Goal: Information Seeking & Learning: Check status

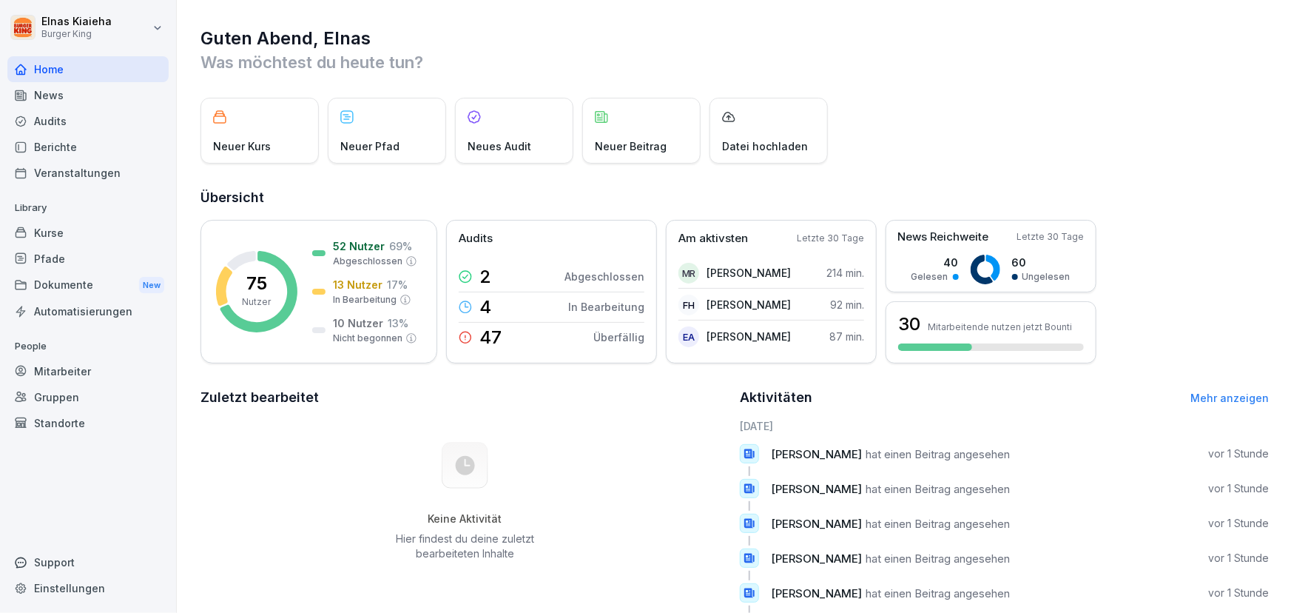
click at [75, 145] on div "Berichte" at bounding box center [87, 147] width 161 height 26
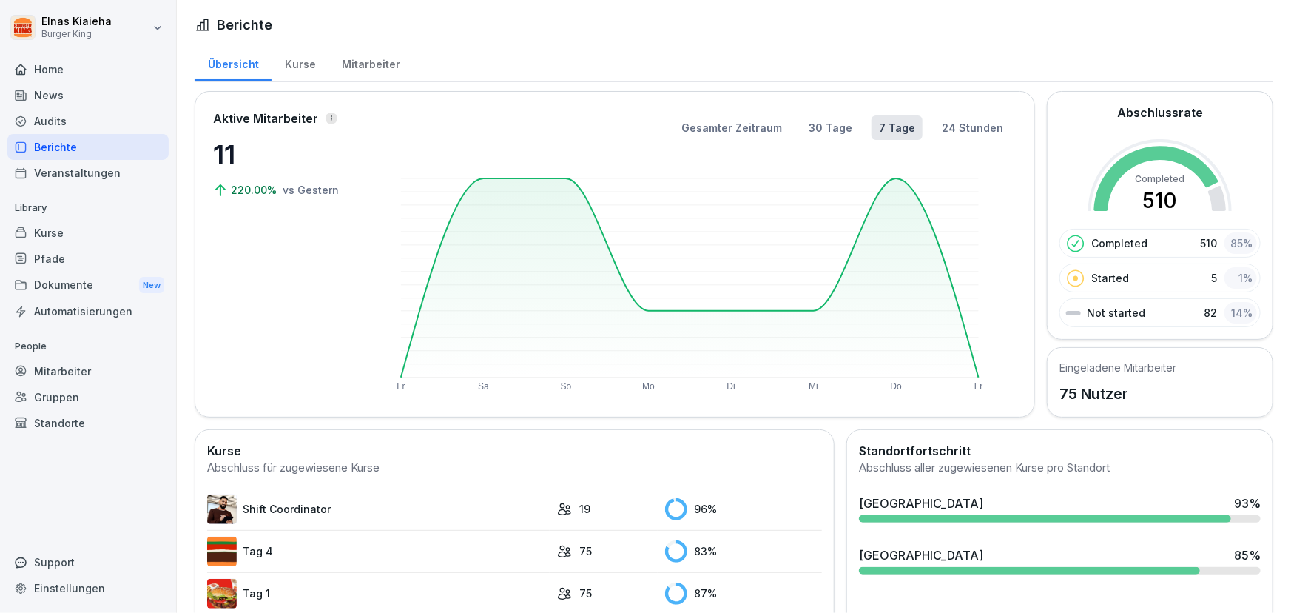
click at [66, 141] on div "Berichte" at bounding box center [87, 147] width 161 height 26
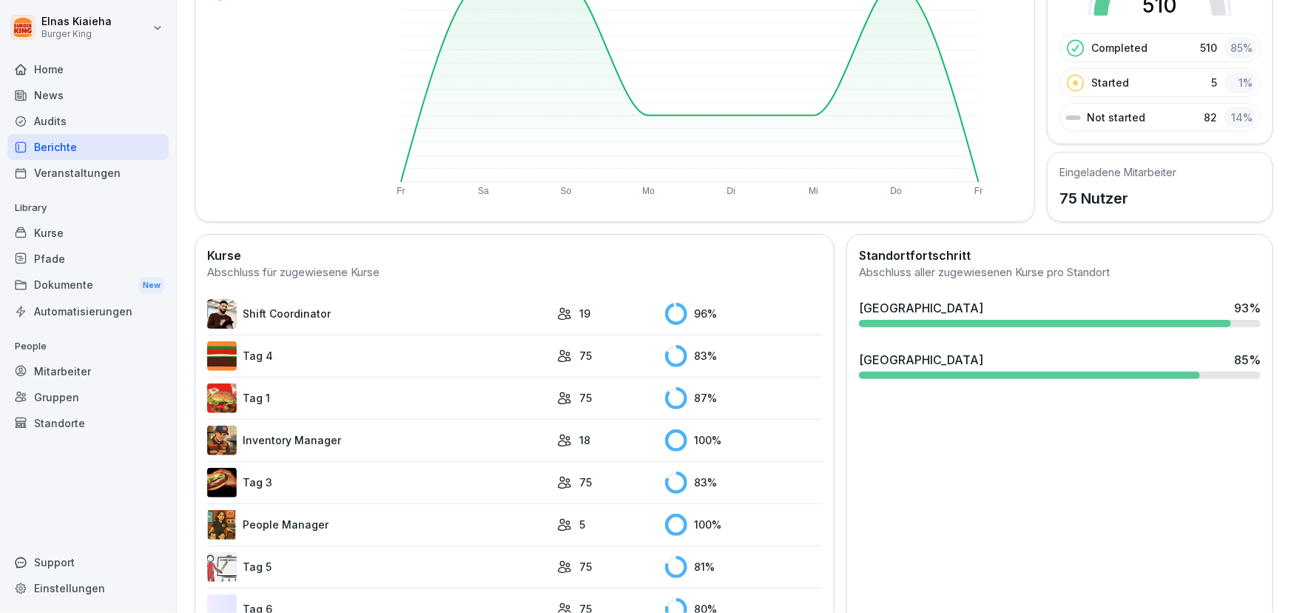
scroll to position [201, 0]
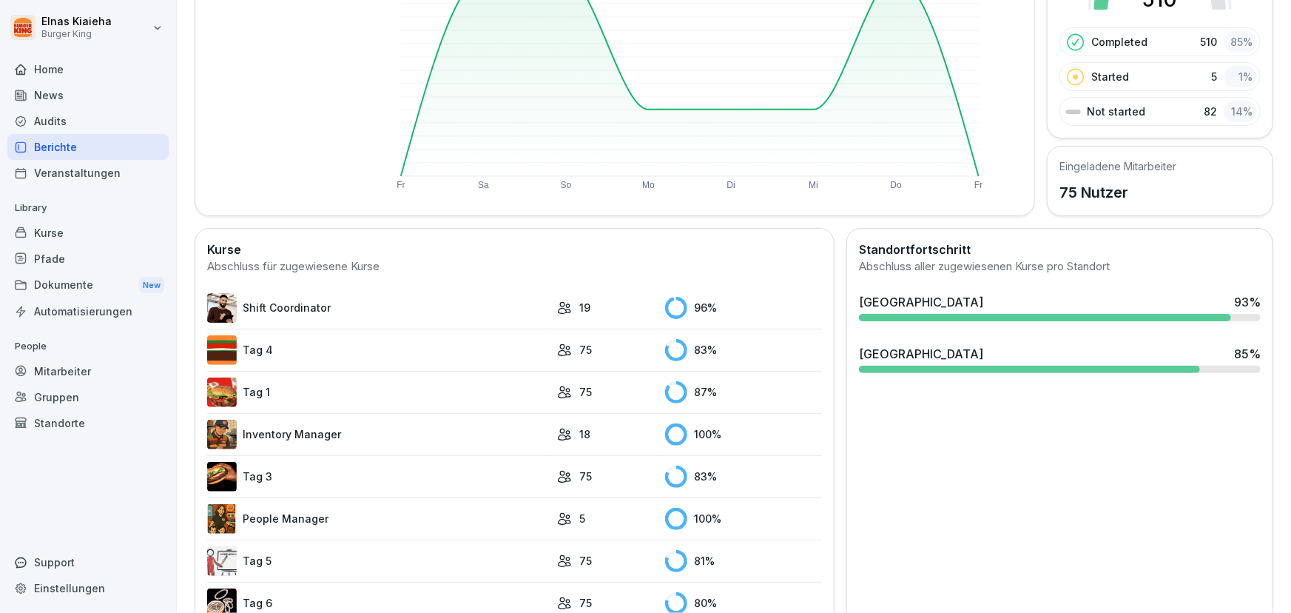
click at [258, 559] on link "Tag 5" at bounding box center [378, 561] width 343 height 30
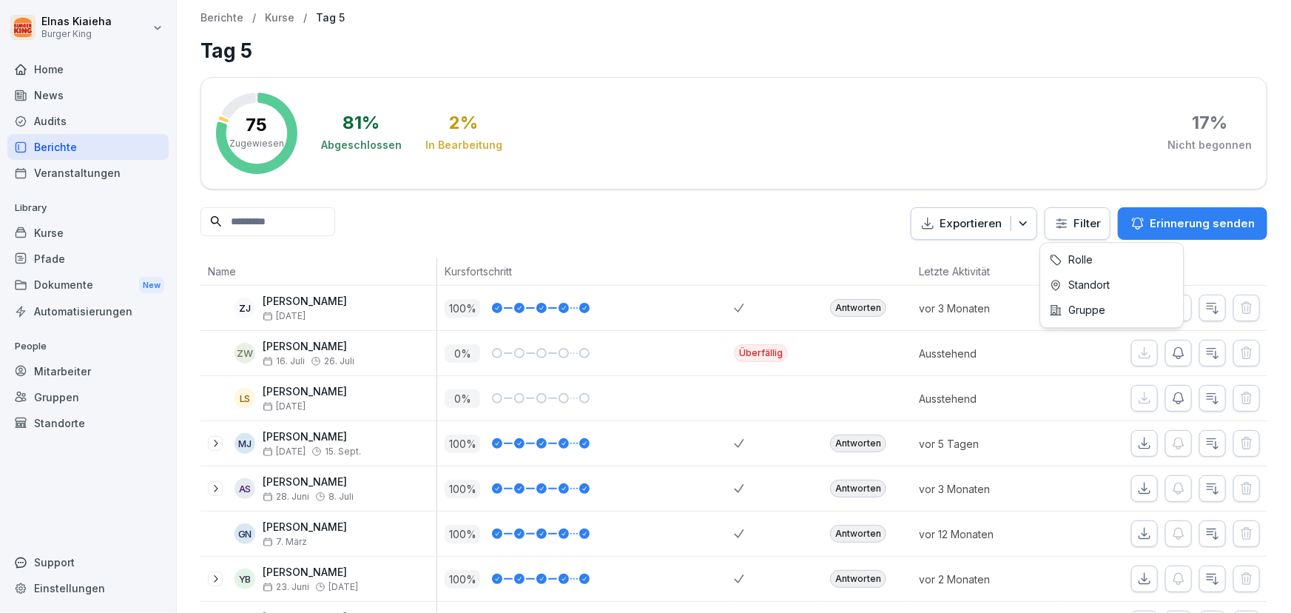
click at [1058, 223] on html "Elnas Kiaieha Burger King Home News Audits Berichte Veranstaltungen Library Kur…" at bounding box center [645, 306] width 1291 height 613
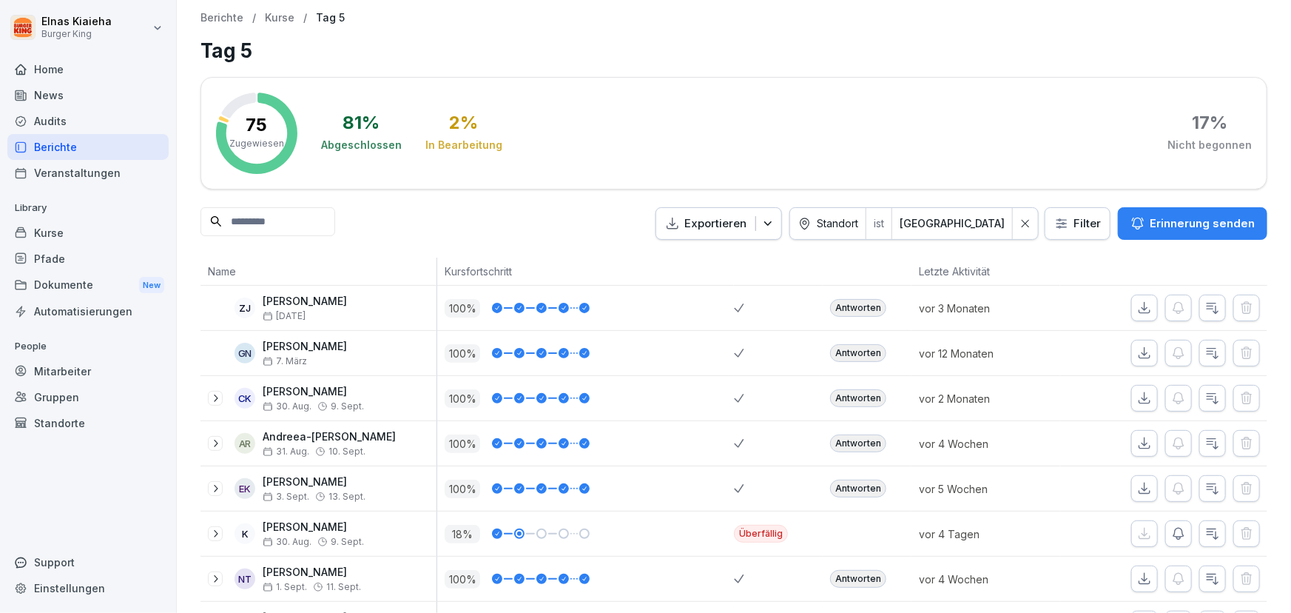
click at [255, 217] on input at bounding box center [268, 221] width 135 height 29
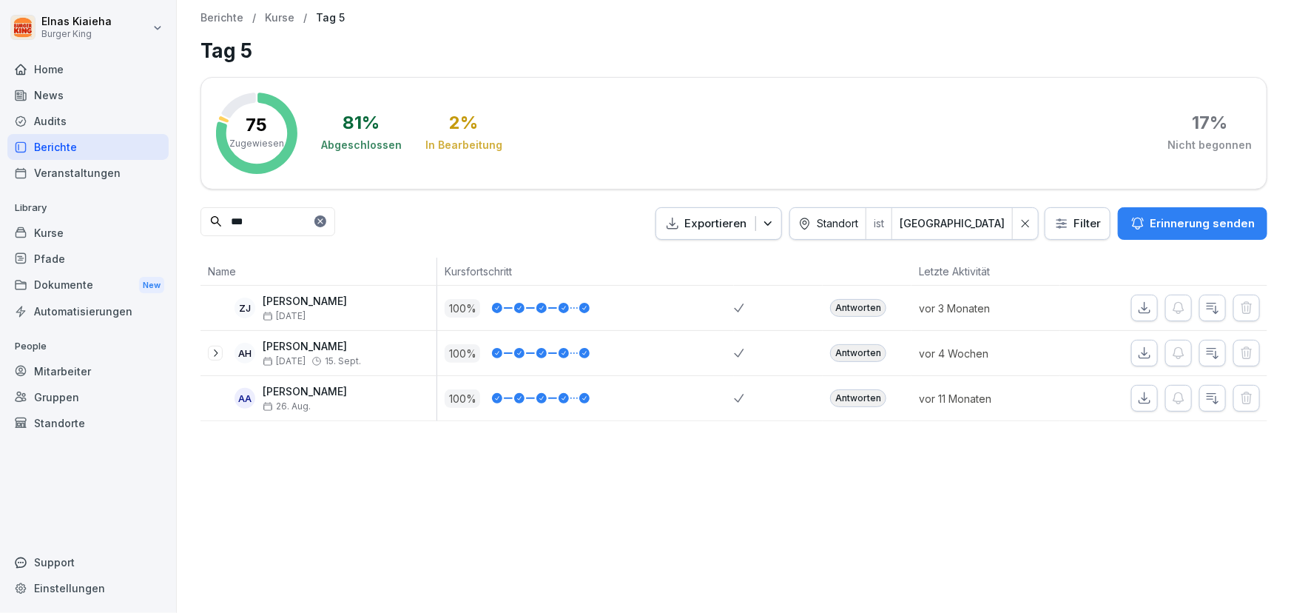
type input "***"
click at [61, 141] on div "Berichte" at bounding box center [87, 147] width 161 height 26
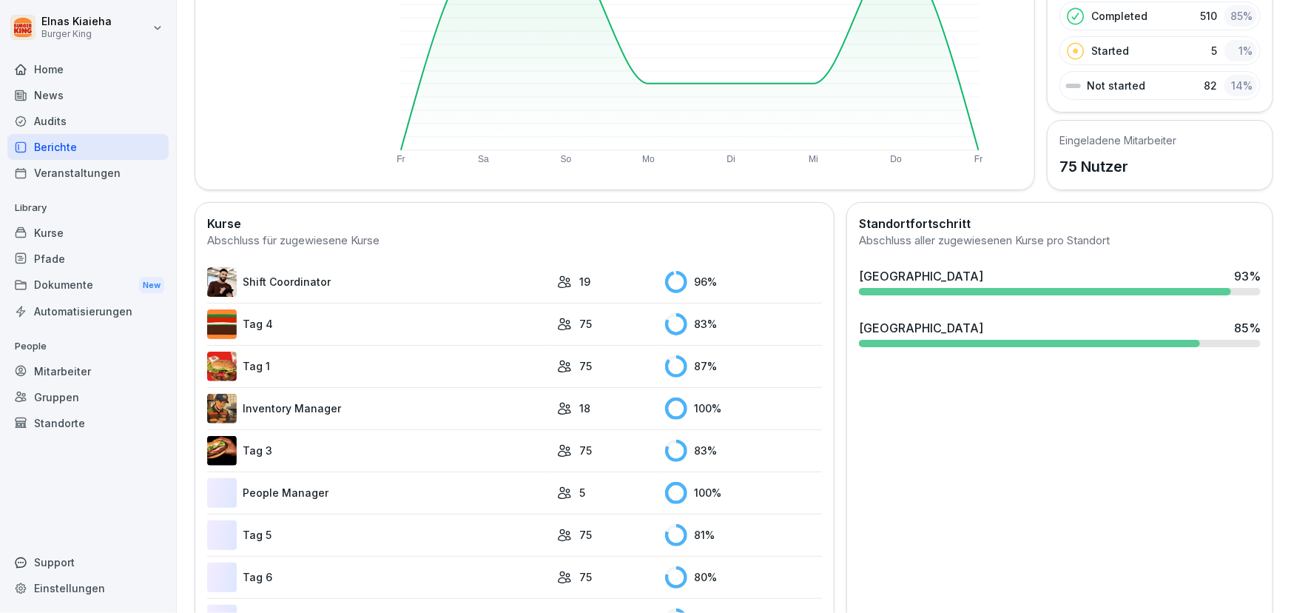
scroll to position [269, 0]
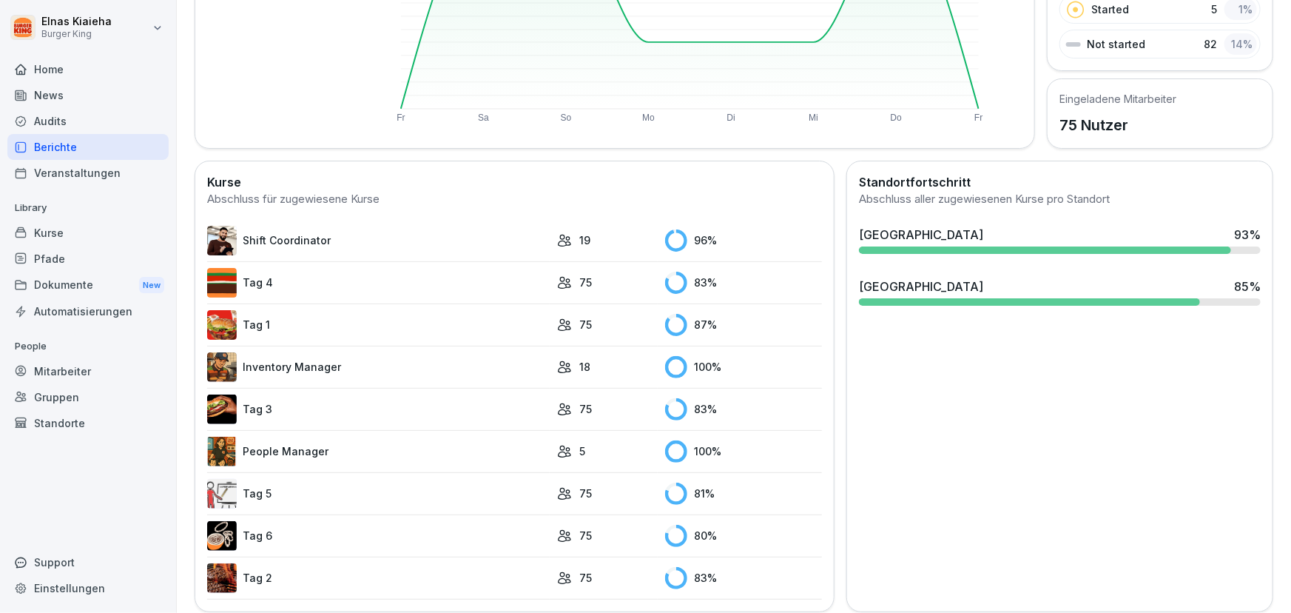
click at [262, 570] on link "Tag 2" at bounding box center [378, 578] width 343 height 30
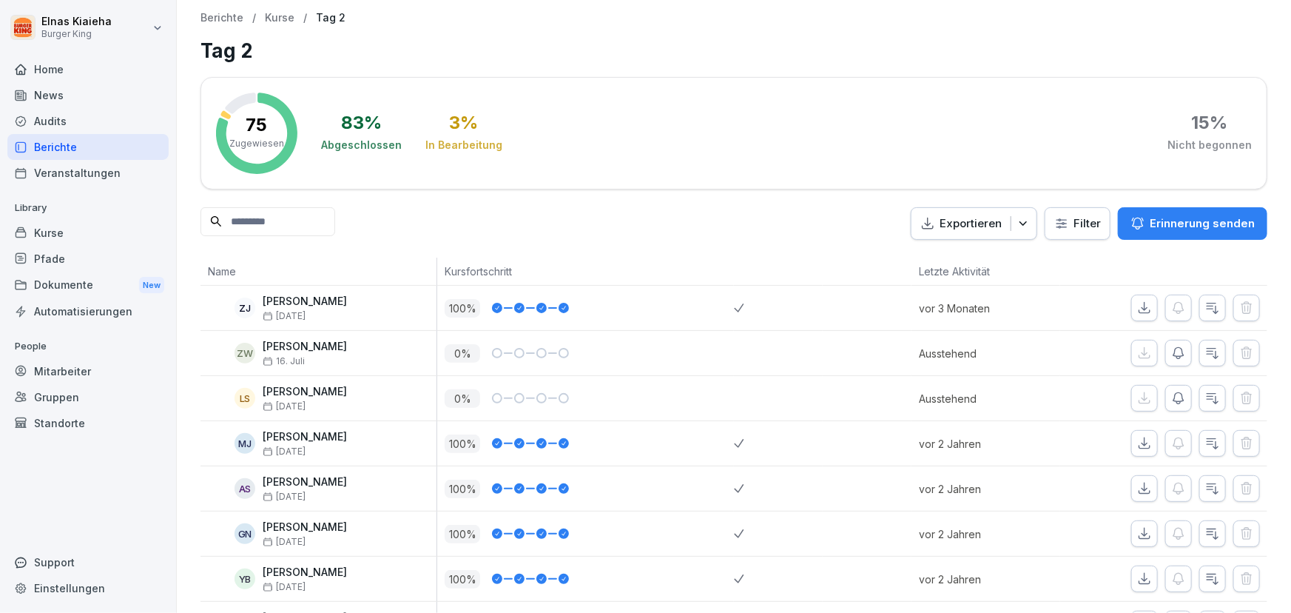
click at [1050, 226] on html "Elnas Kiaieha Burger King Home News Audits Berichte Veranstaltungen Library Kur…" at bounding box center [645, 306] width 1291 height 613
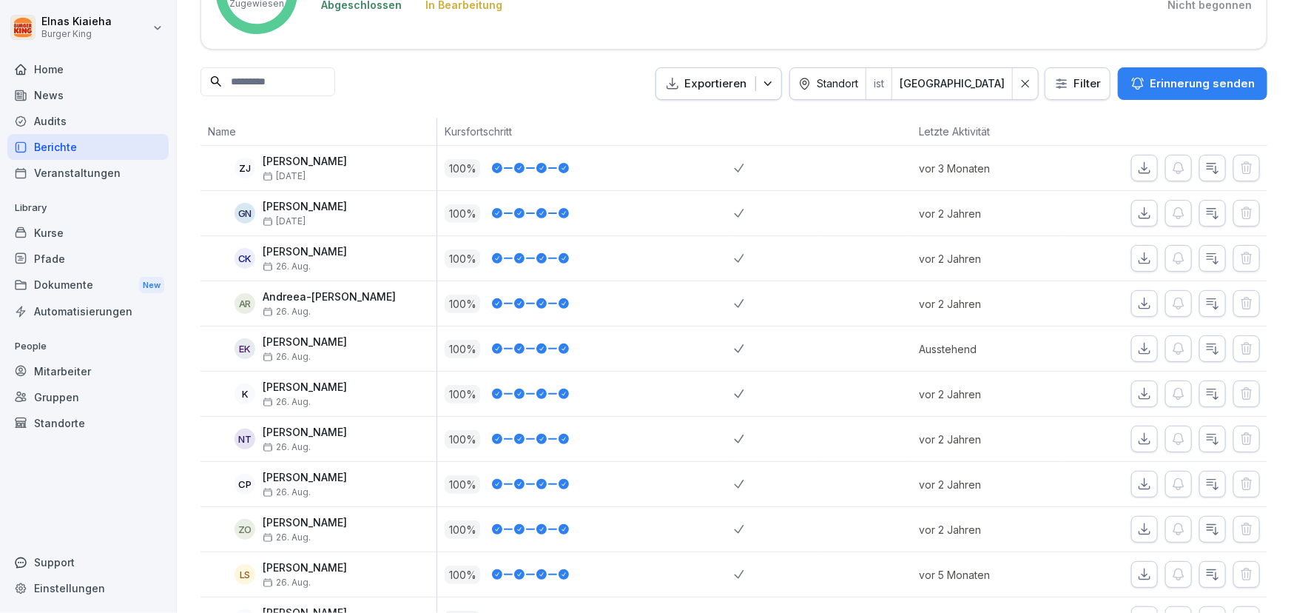
scroll to position [201, 0]
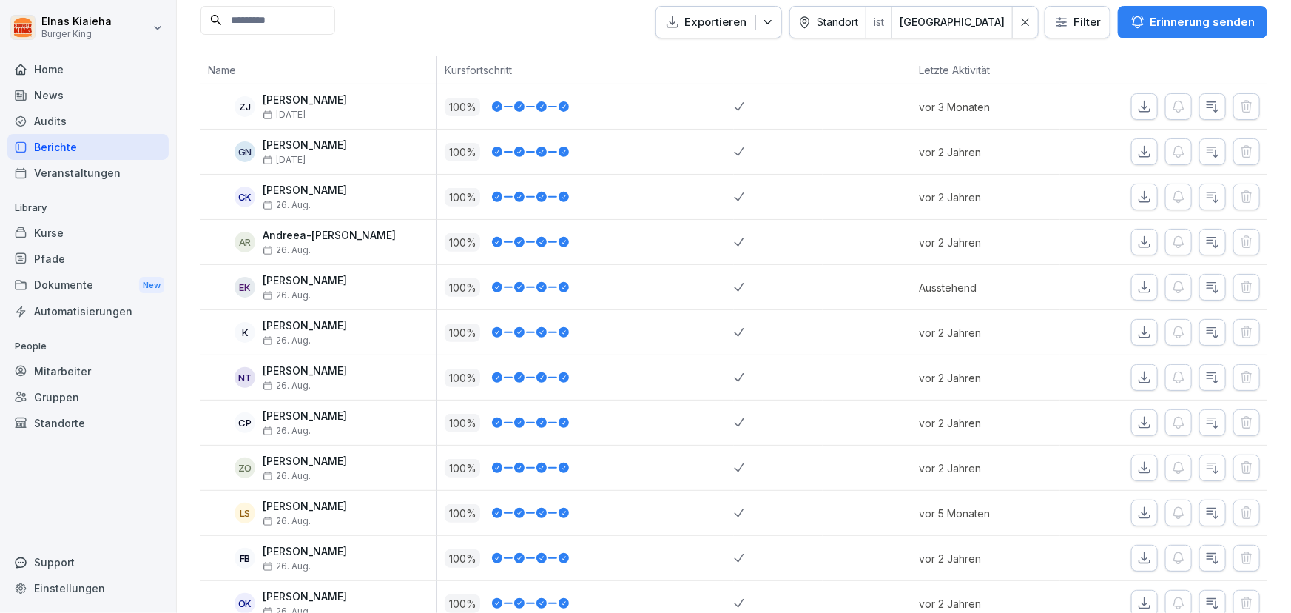
click at [97, 152] on div "Berichte" at bounding box center [87, 147] width 161 height 26
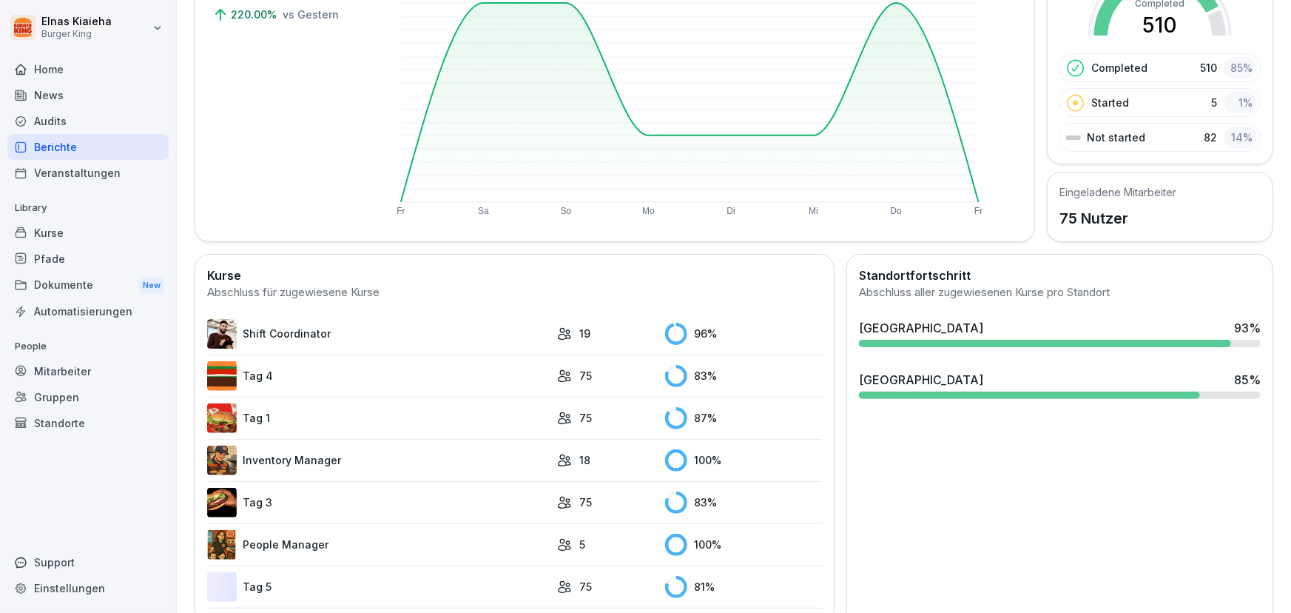
scroll to position [287, 0]
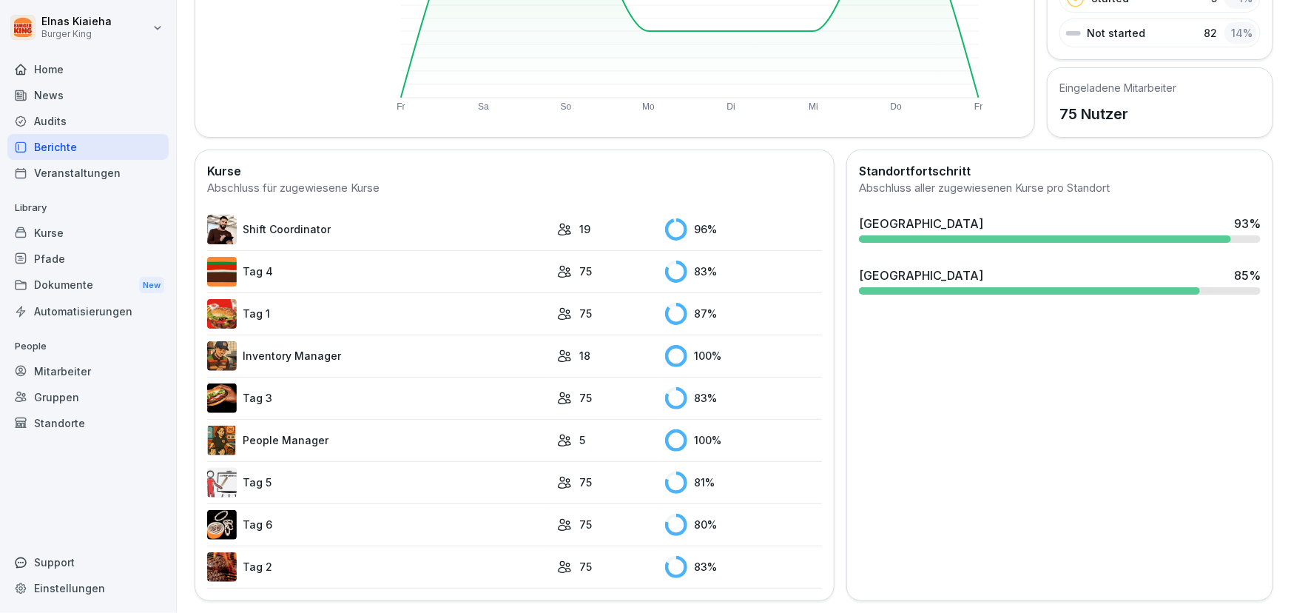
click at [305, 479] on link "Tag 5" at bounding box center [378, 483] width 343 height 30
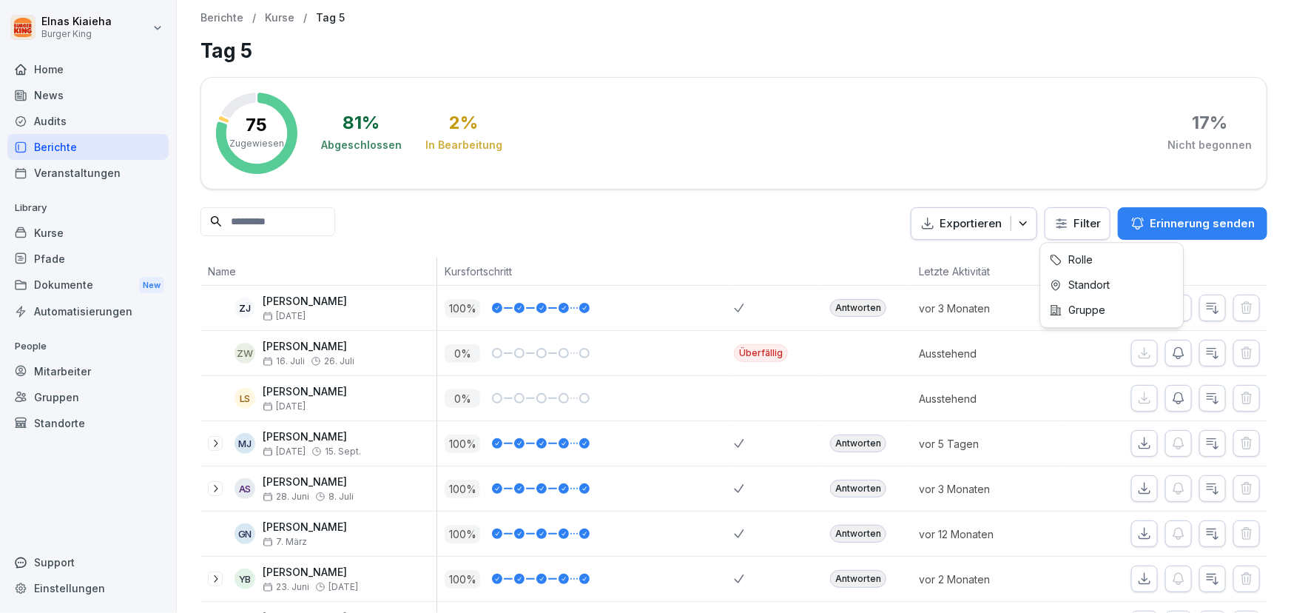
click at [1043, 217] on html "Elnas Kiaieha Burger King Home News Audits Berichte Veranstaltungen Library Kur…" at bounding box center [645, 306] width 1291 height 613
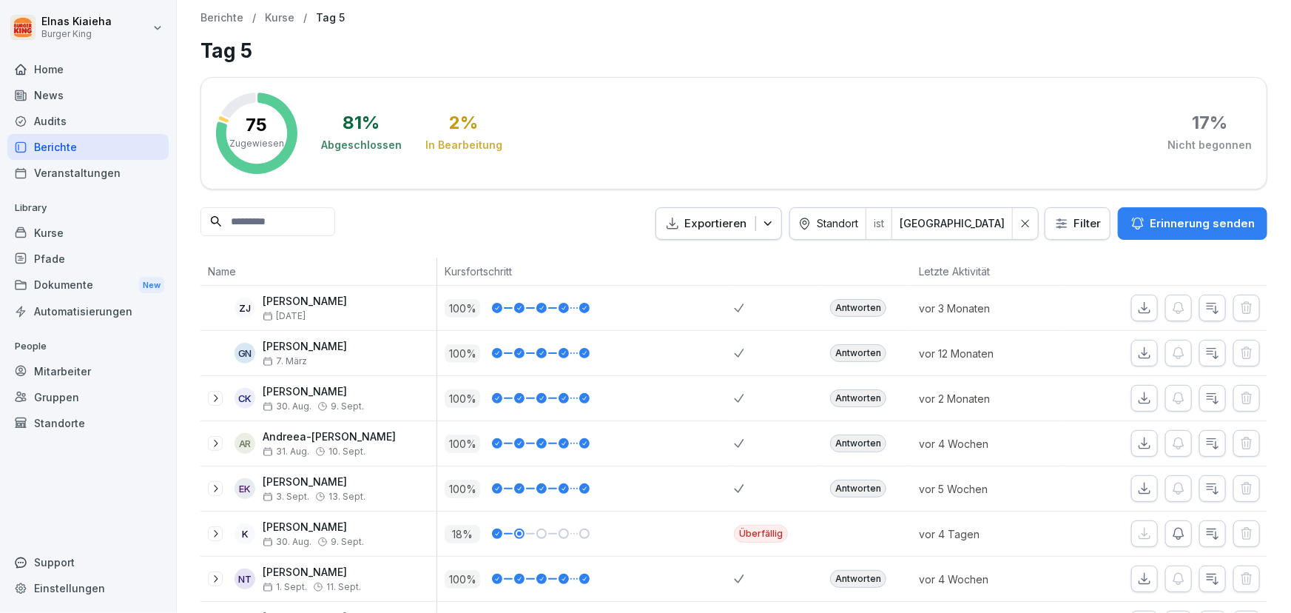
click at [241, 212] on input at bounding box center [268, 221] width 135 height 29
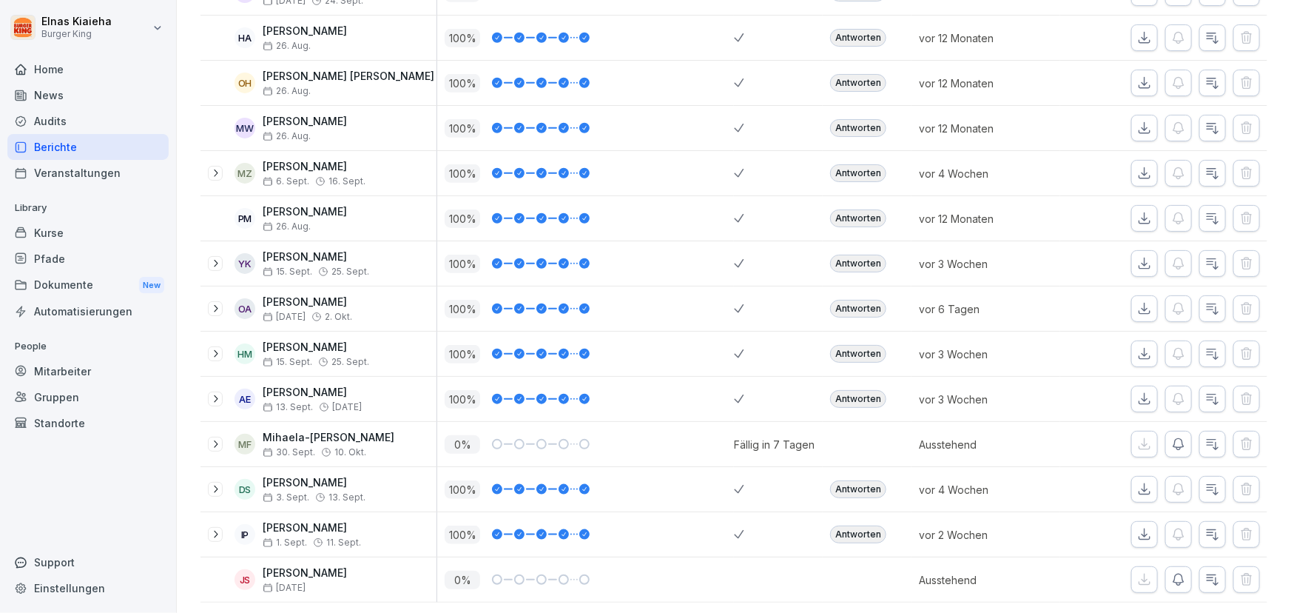
scroll to position [606, 0]
type input "*"
click at [1174, 435] on icon "button" at bounding box center [1178, 442] width 15 height 15
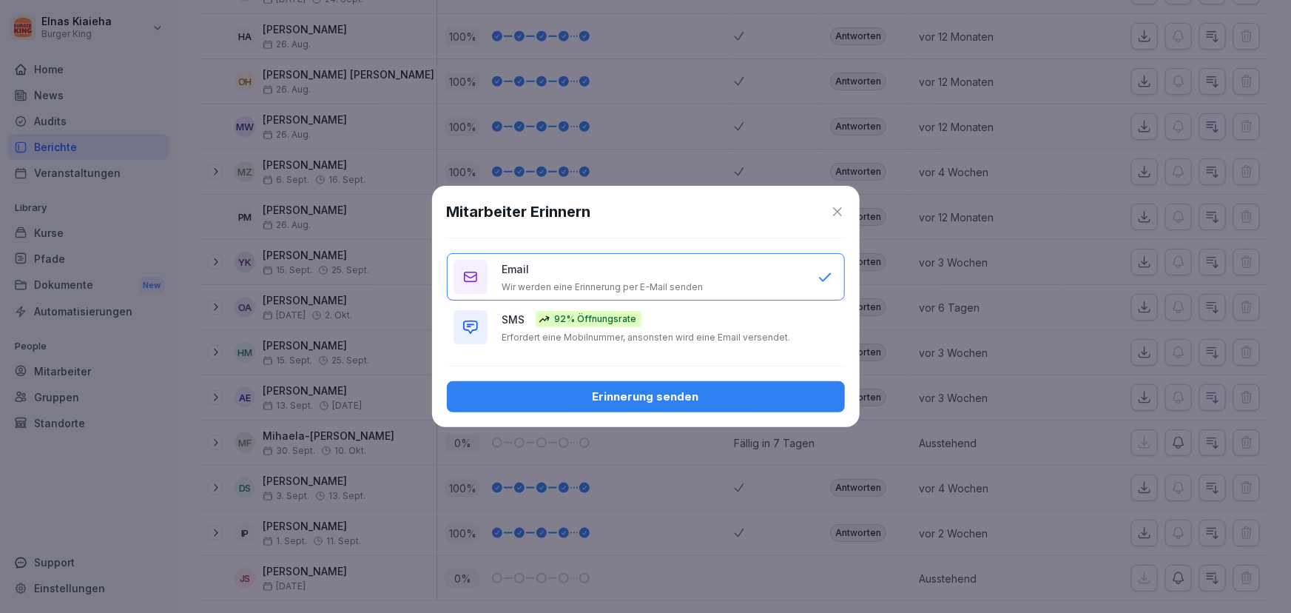
click at [616, 394] on div "Erinnerung senden" at bounding box center [646, 396] width 374 height 16
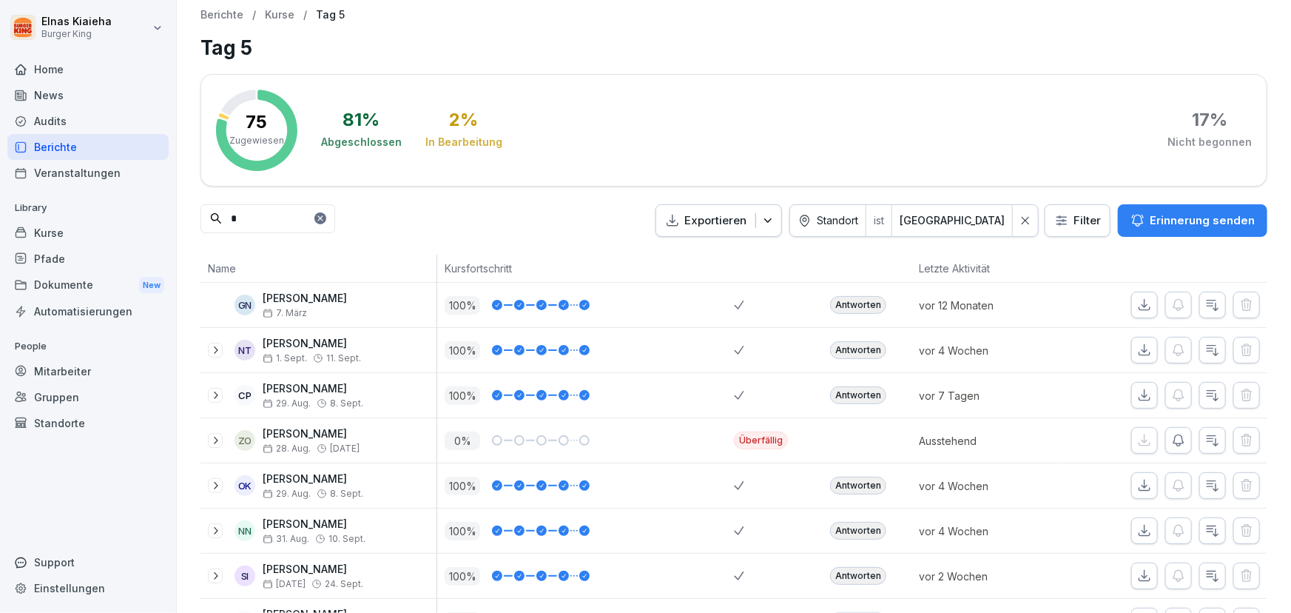
scroll to position [0, 0]
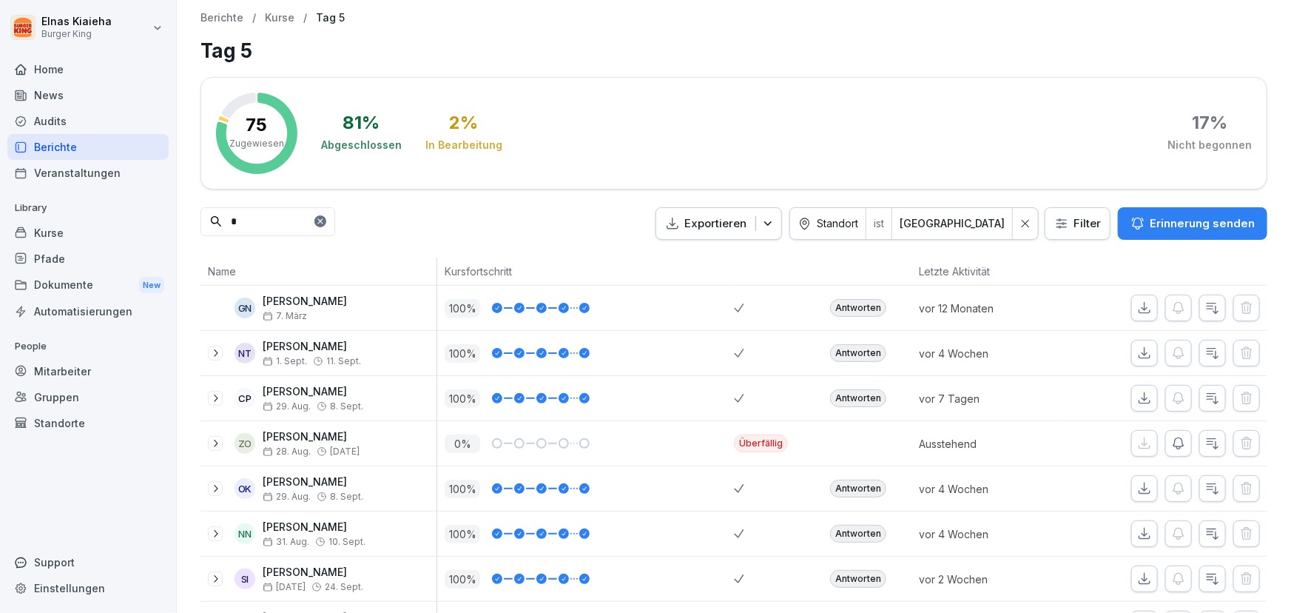
click at [68, 113] on div "Audits" at bounding box center [87, 121] width 161 height 26
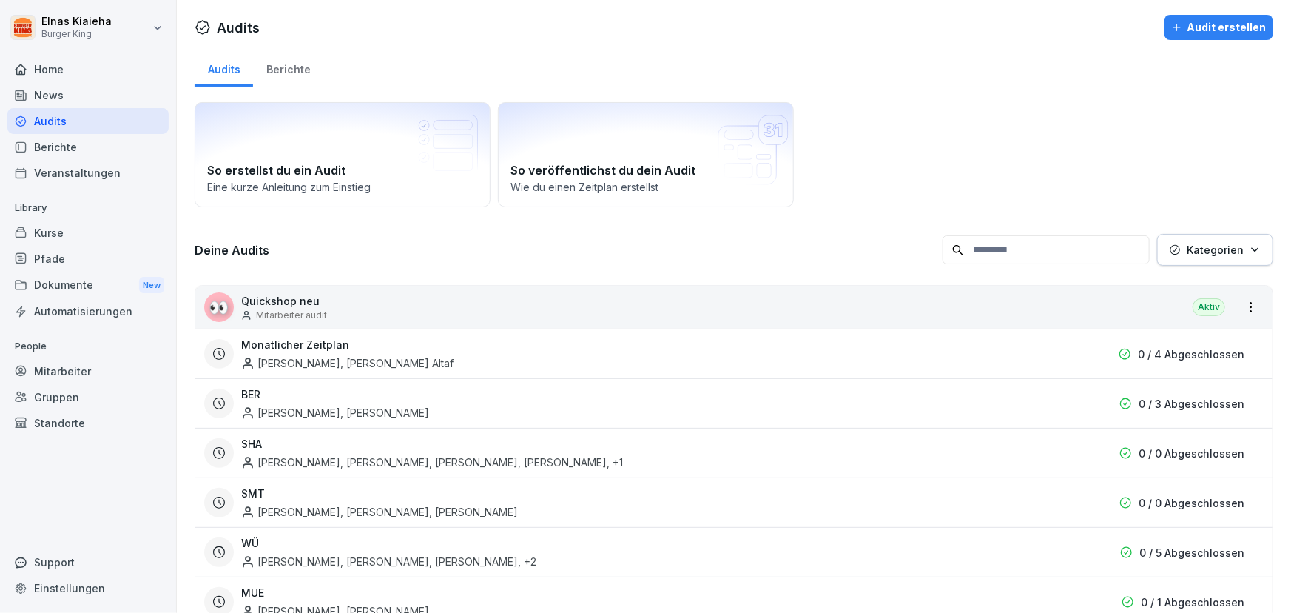
click at [274, 305] on p "Quickshop neu" at bounding box center [284, 301] width 86 height 16
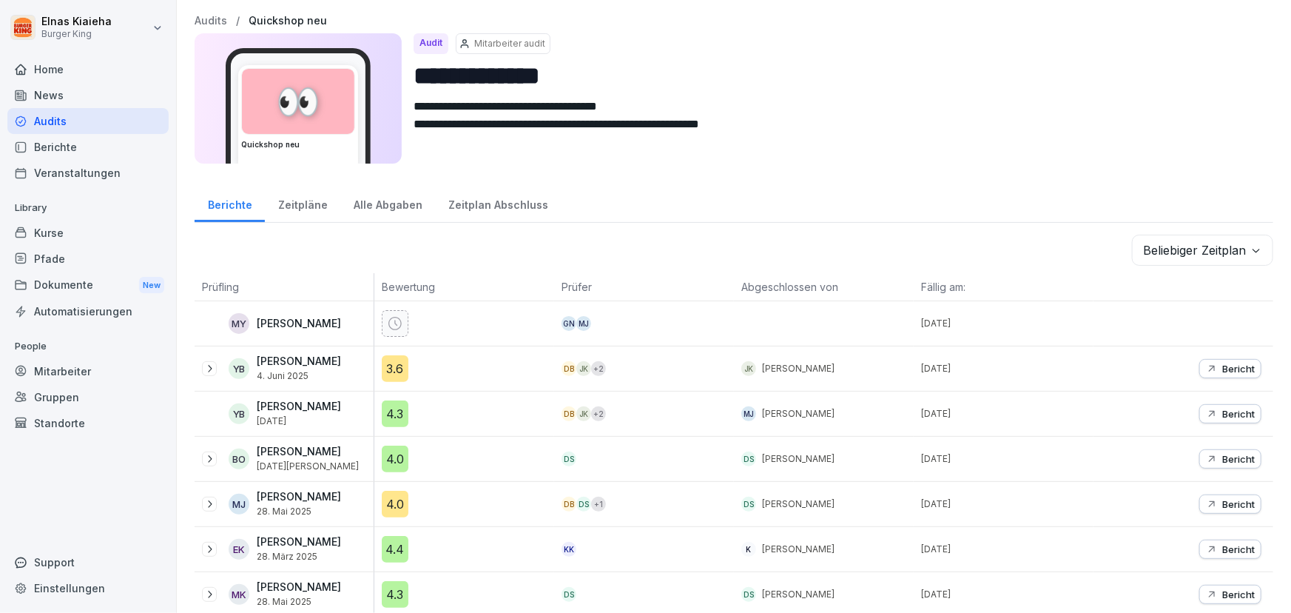
click at [306, 200] on div "Zeitpläne" at bounding box center [302, 203] width 75 height 38
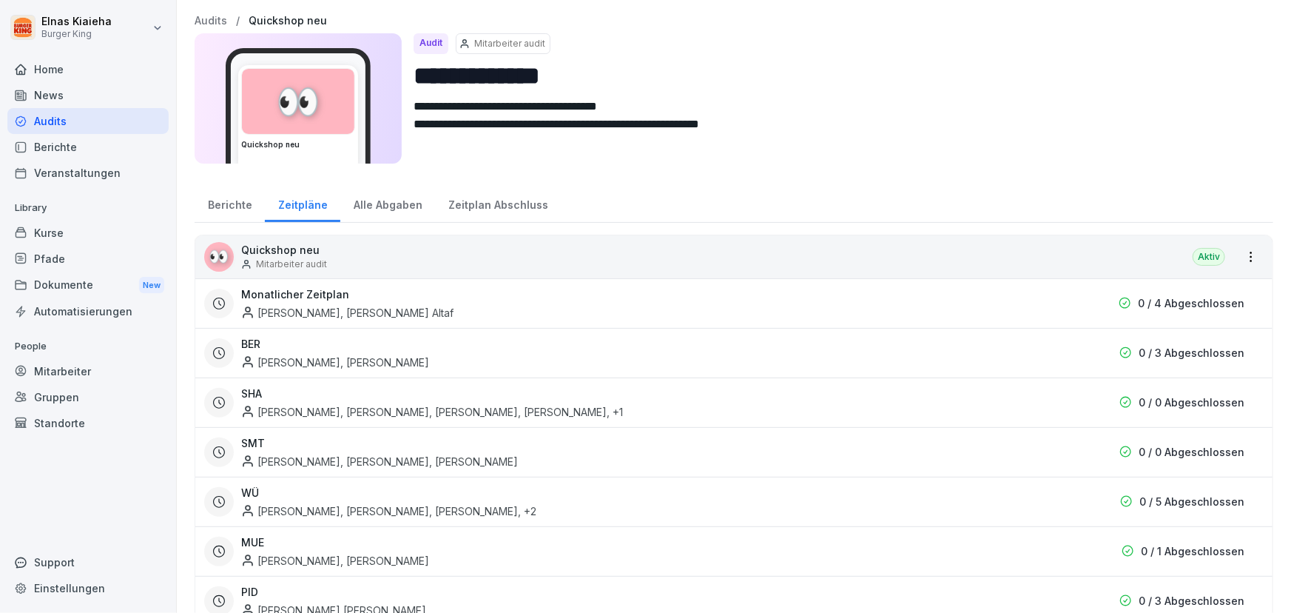
click at [270, 303] on div "Monatlicher Zeitplan [PERSON_NAME], [PERSON_NAME] Altaf" at bounding box center [650, 303] width 818 height 34
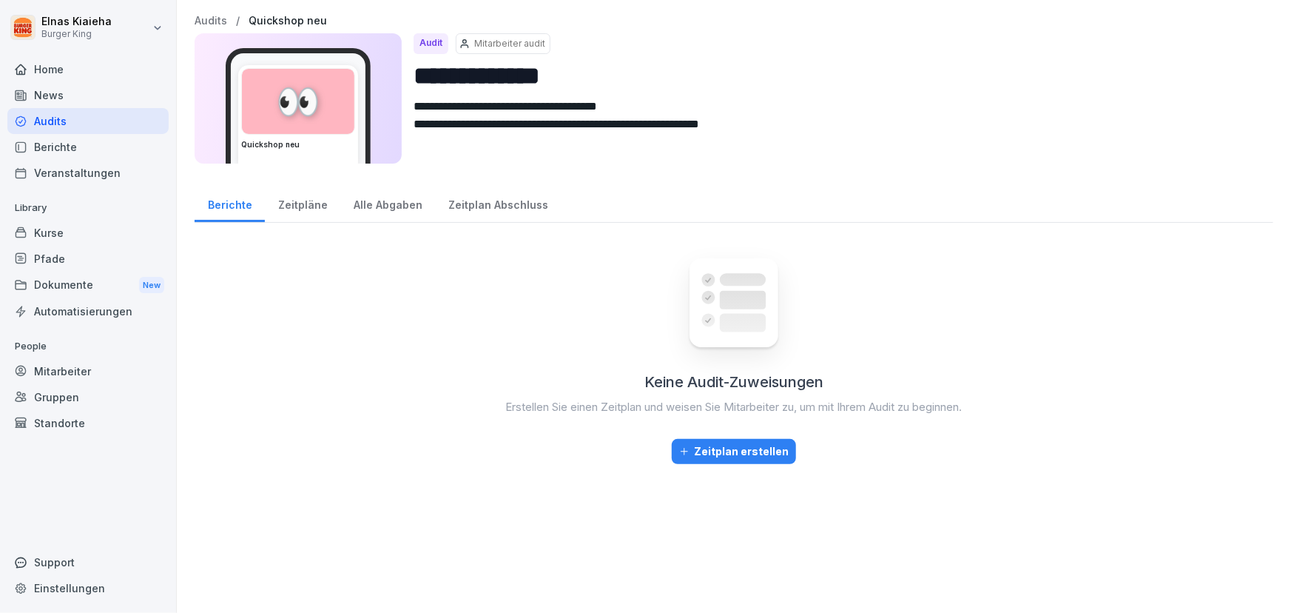
click at [361, 205] on div "Alle Abgaben" at bounding box center [387, 203] width 95 height 38
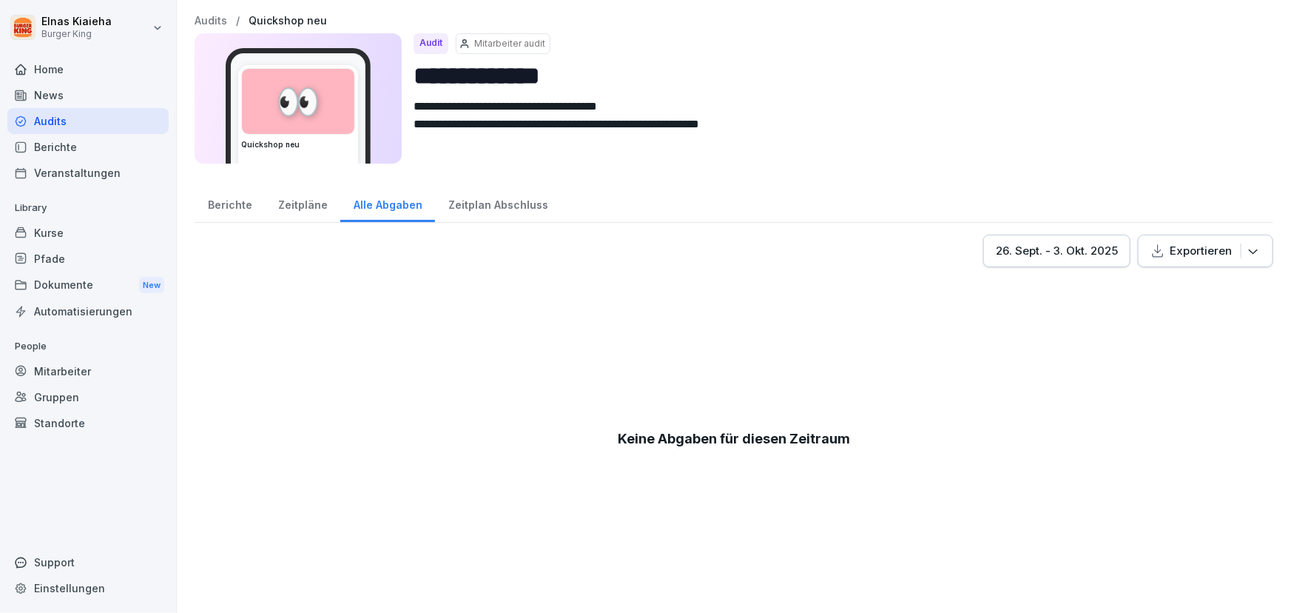
click at [497, 207] on div "Zeitplan Abschluss" at bounding box center [498, 203] width 126 height 38
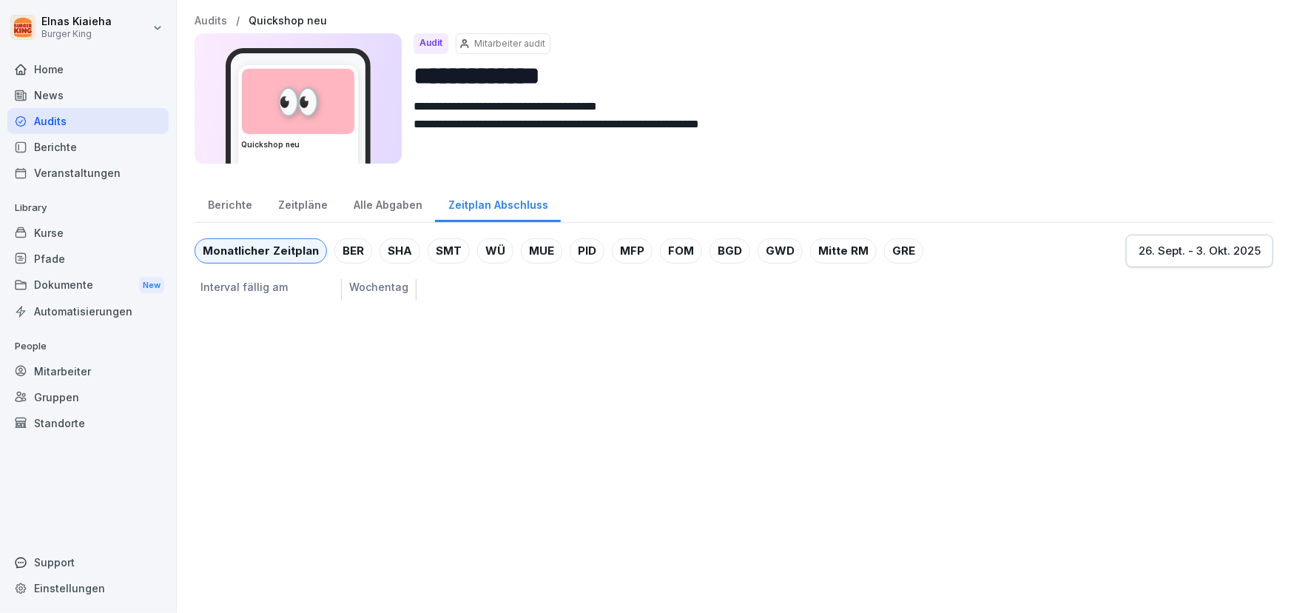
click at [61, 148] on div "Berichte" at bounding box center [87, 147] width 161 height 26
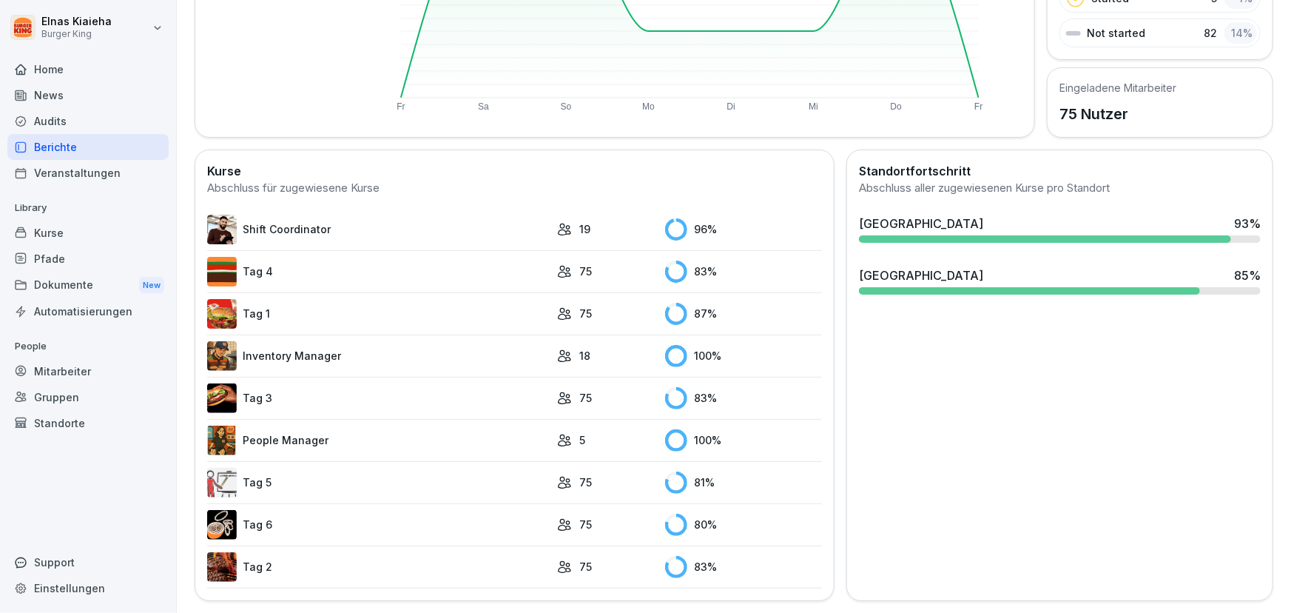
scroll to position [287, 0]
click at [253, 474] on link "Tag 5" at bounding box center [378, 483] width 343 height 30
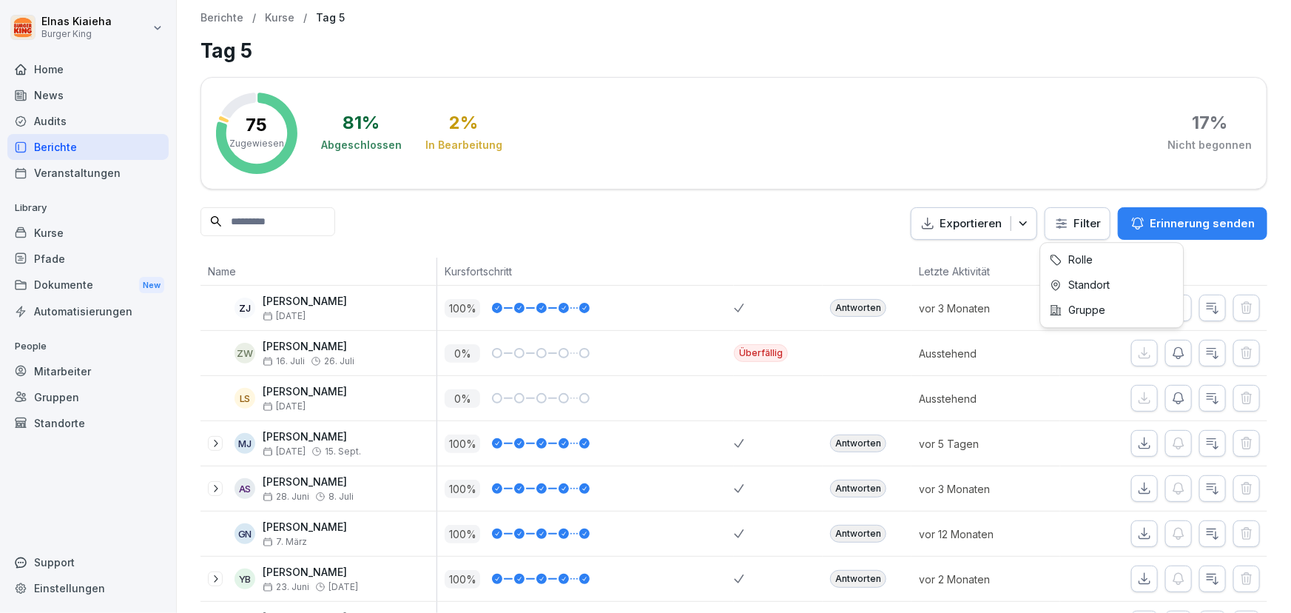
click at [1058, 226] on html "Elnas Kiaieha Burger King Home News Audits Berichte Veranstaltungen Library Kur…" at bounding box center [645, 306] width 1291 height 613
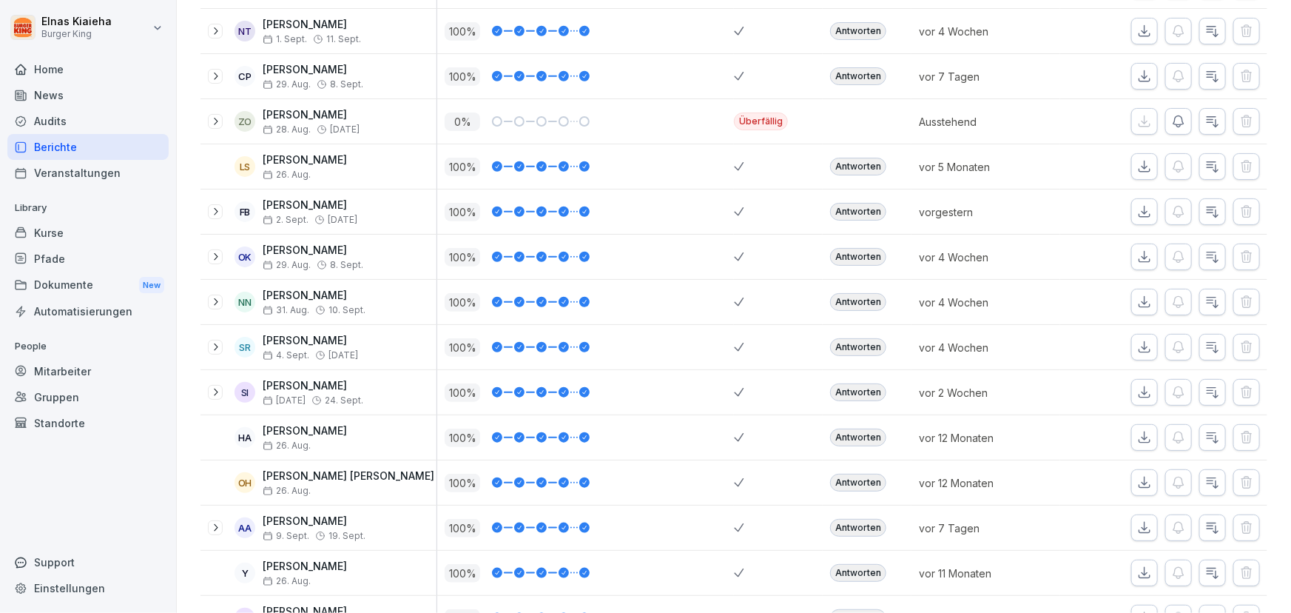
scroll to position [606, 0]
